Goal: Check status: Verify the current state of an ongoing process or item

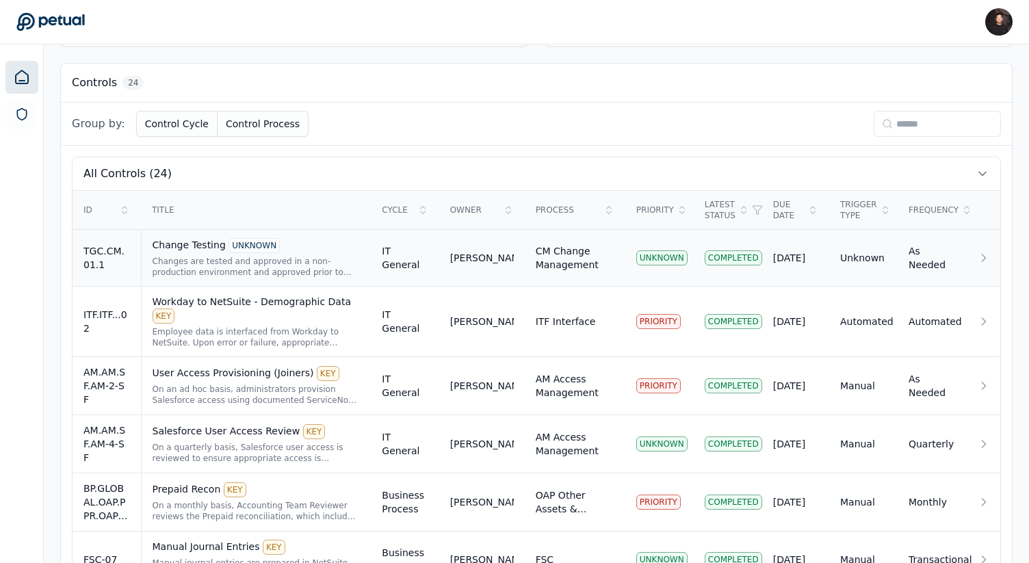
scroll to position [356, 0]
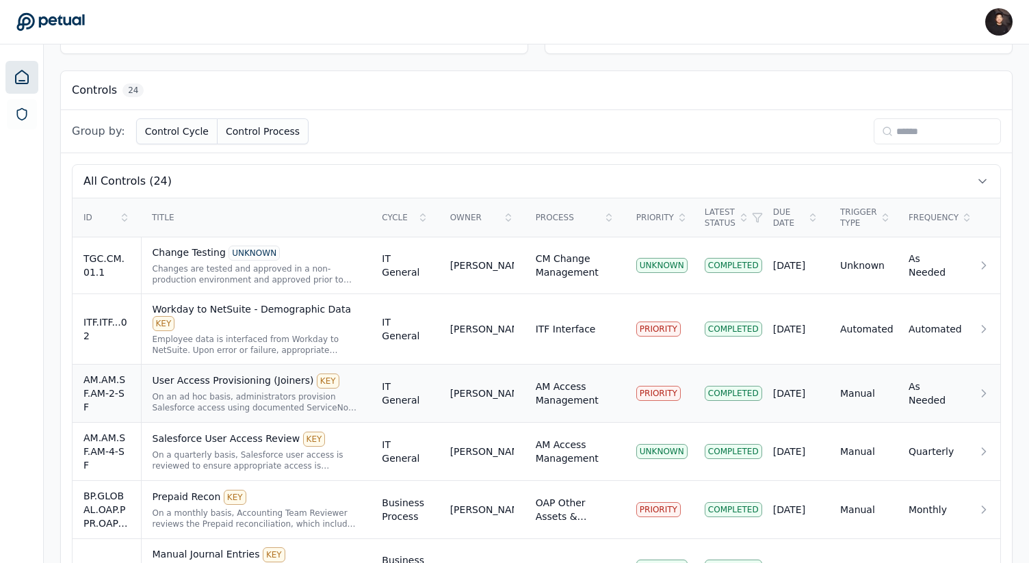
click at [351, 373] on div "User Access Provisioning (Joiners) KEY" at bounding box center [257, 380] width 208 height 15
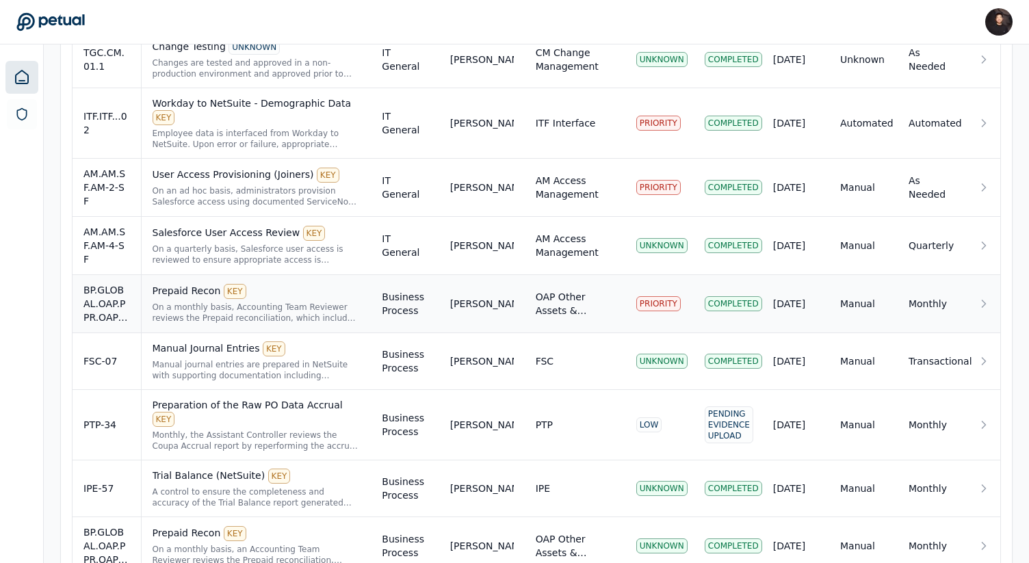
scroll to position [573, 0]
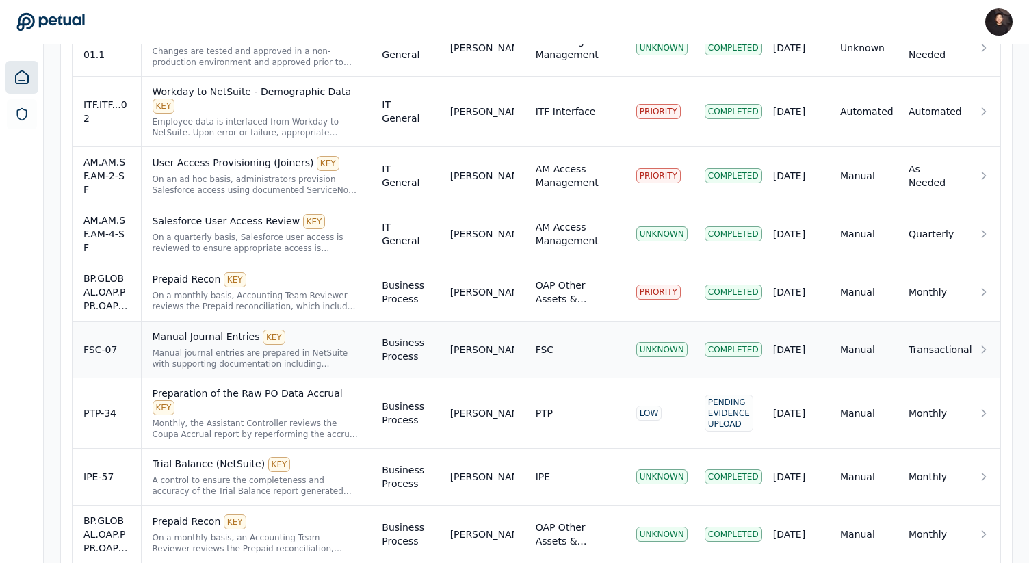
click at [548, 343] on div "FSC" at bounding box center [545, 350] width 18 height 14
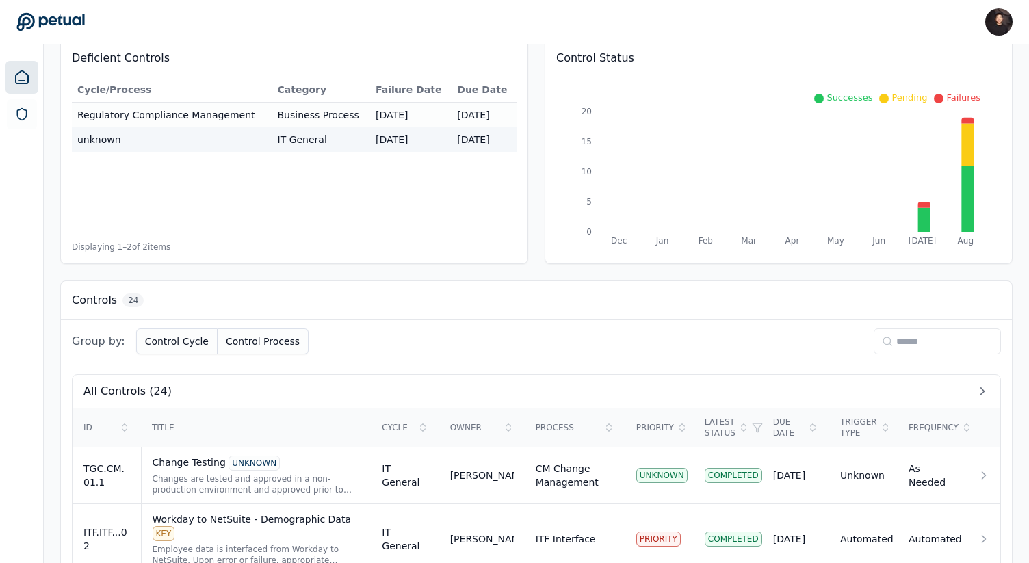
scroll to position [644, 0]
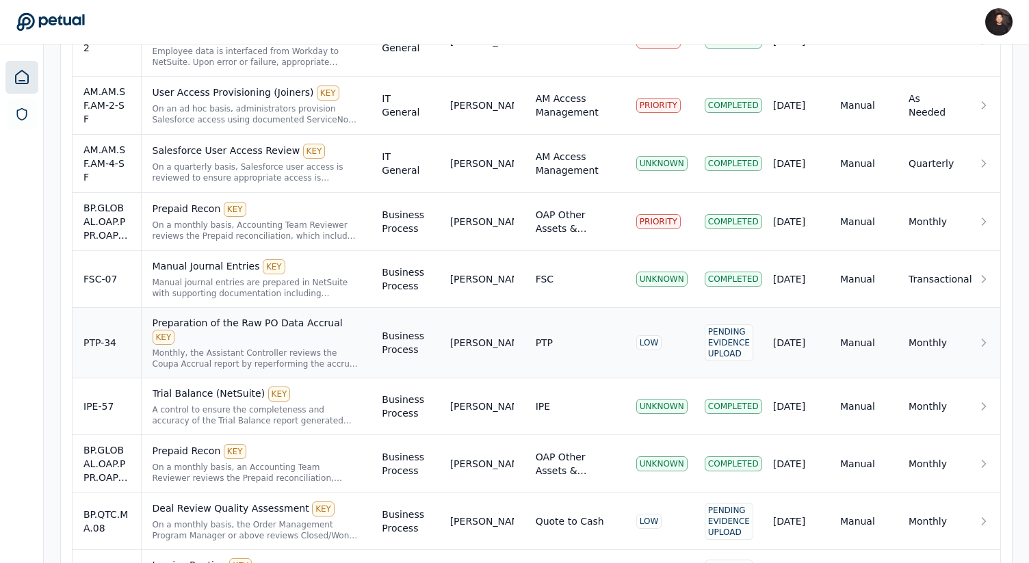
click at [499, 336] on div "Jim Tuite" at bounding box center [482, 343] width 64 height 14
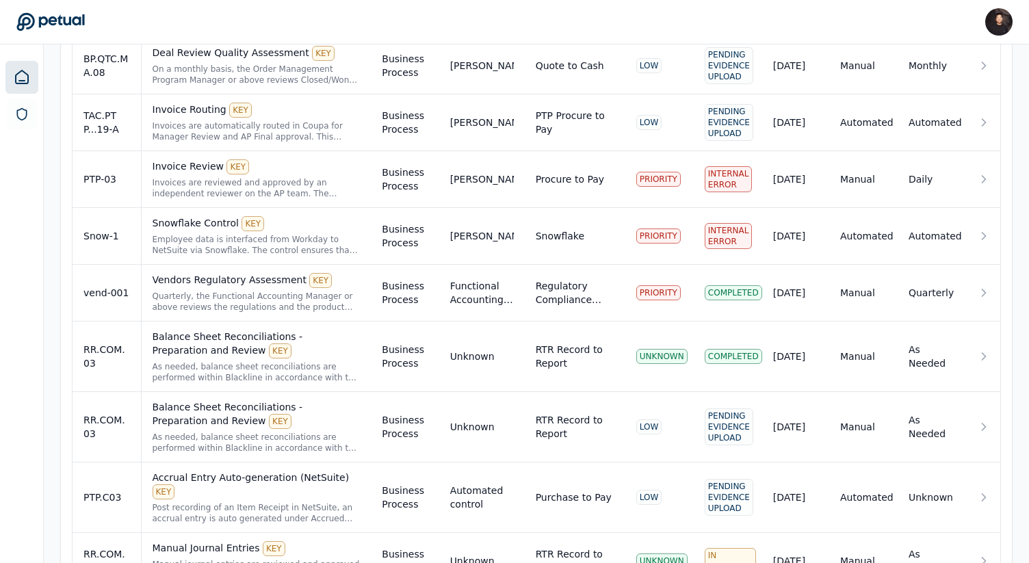
scroll to position [1086, 0]
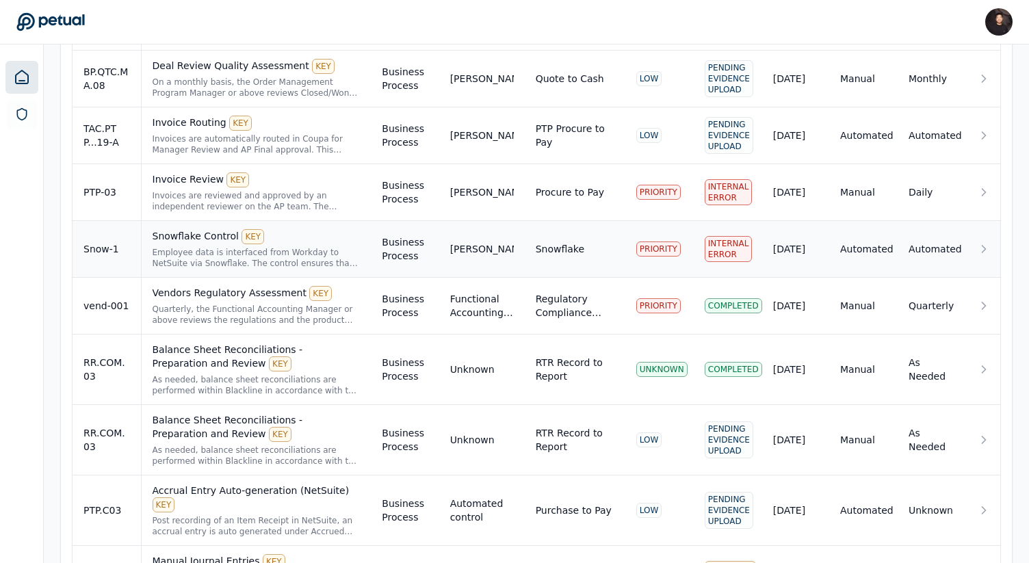
click at [594, 221] on td "Snowflake" at bounding box center [575, 249] width 101 height 57
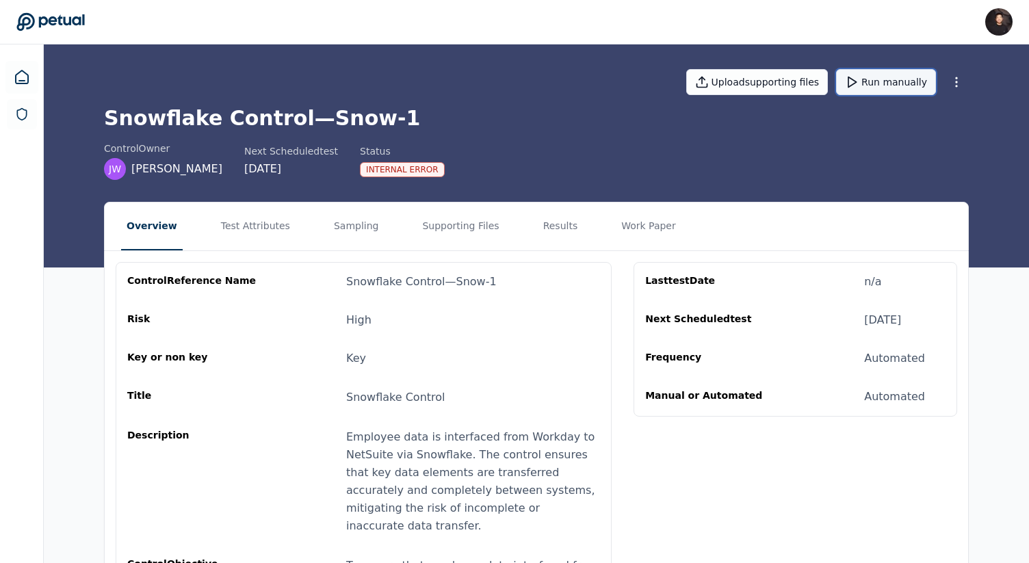
click at [901, 79] on button "Run manually" at bounding box center [886, 82] width 100 height 26
click at [884, 79] on button "Cancel test run" at bounding box center [881, 82] width 107 height 26
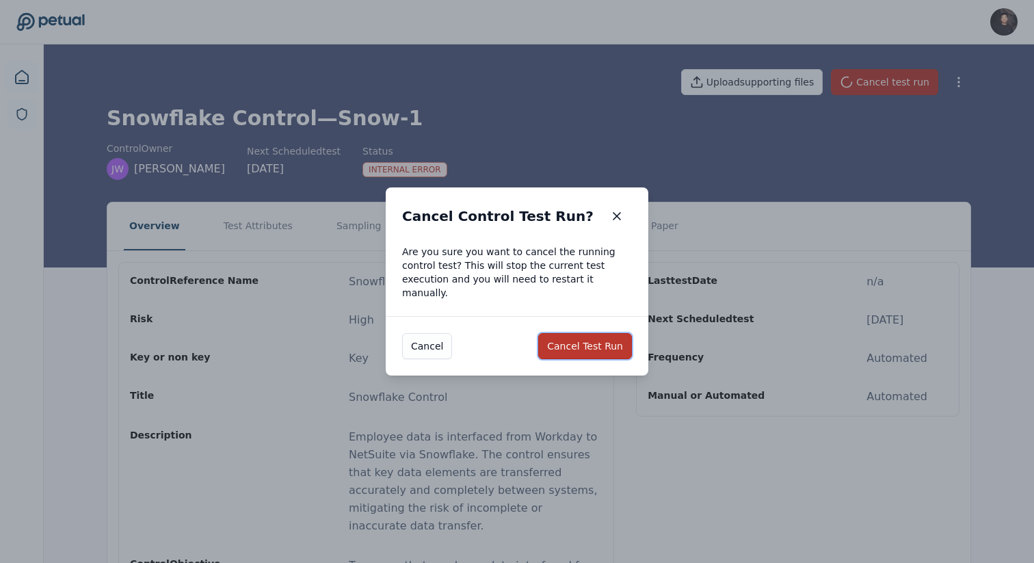
click at [592, 334] on button "Cancel Test Run" at bounding box center [585, 346] width 94 height 26
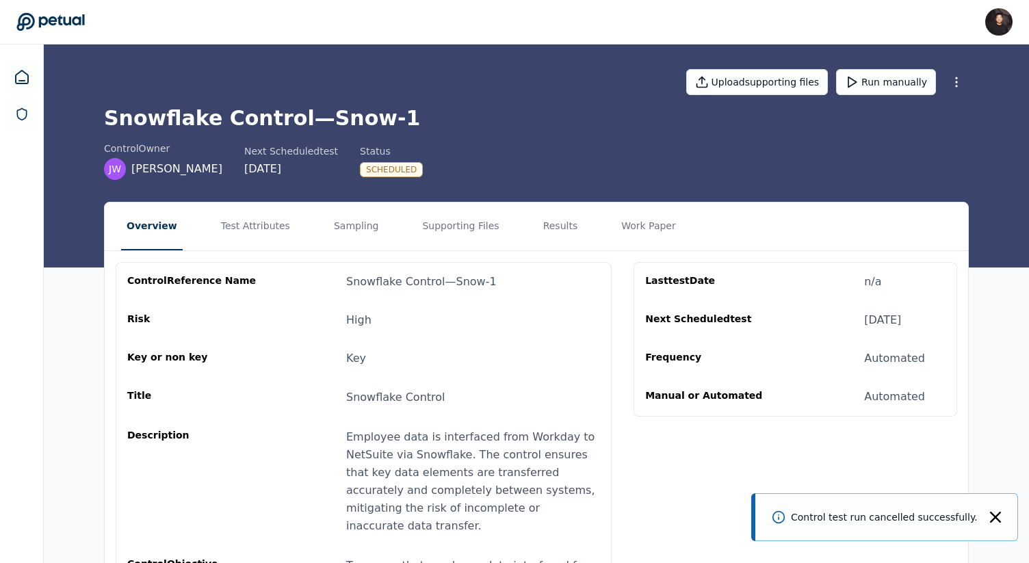
scroll to position [79, 0]
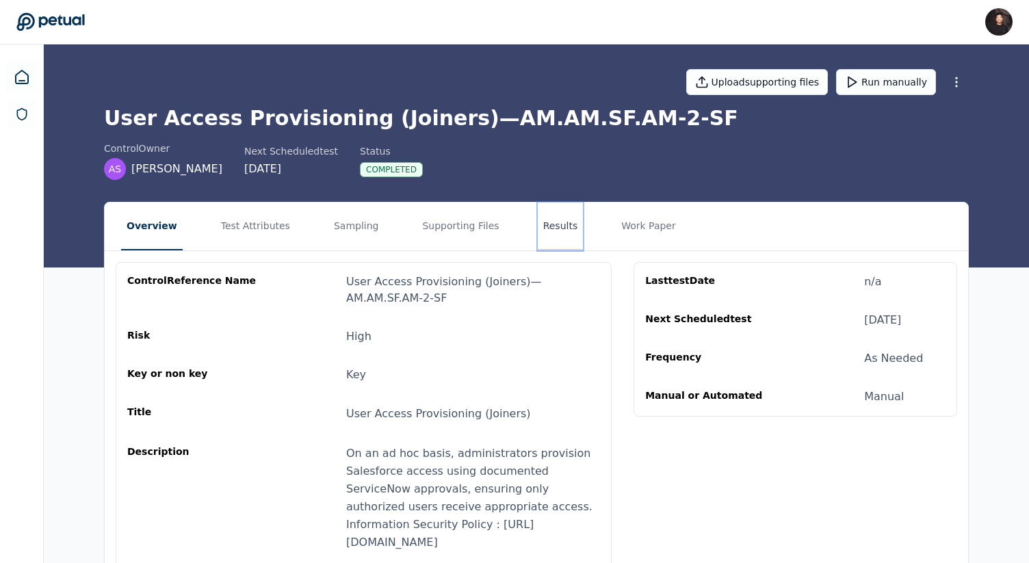
click at [544, 214] on button "Results" at bounding box center [561, 226] width 46 height 48
